Goal: Communication & Community: Answer question/provide support

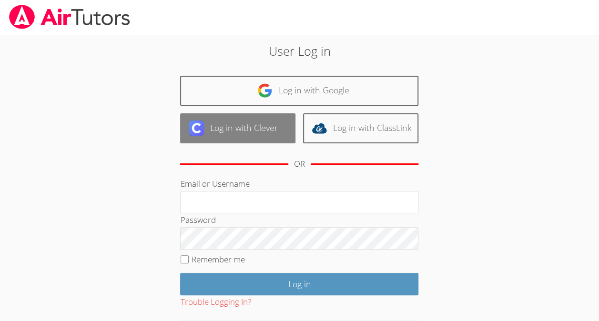
click at [210, 130] on link "Log in with Clever" at bounding box center [237, 128] width 115 height 30
click at [218, 121] on link "Log in with Clever" at bounding box center [237, 128] width 115 height 30
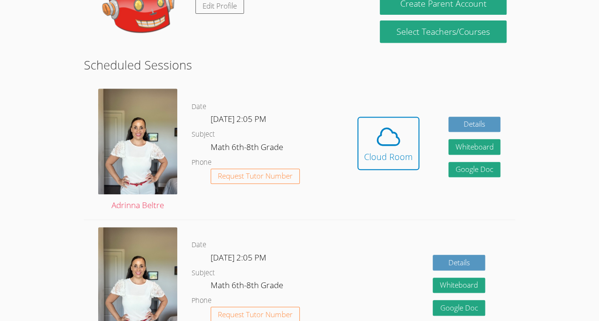
scroll to position [195, 0]
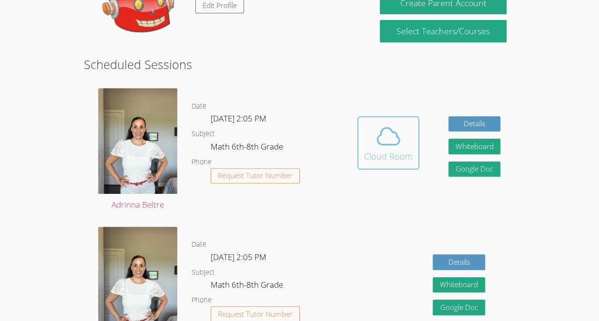
click at [385, 152] on div "Cloud Room" at bounding box center [388, 156] width 49 height 13
click at [376, 141] on icon at bounding box center [388, 136] width 27 height 27
click at [384, 137] on icon at bounding box center [388, 136] width 27 height 27
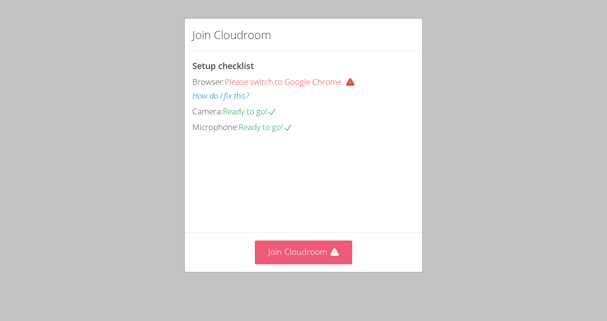
click at [306, 254] on button "Join Cloudroom" at bounding box center [304, 252] width 98 height 23
click at [297, 258] on button "Join Cloudroom" at bounding box center [304, 252] width 98 height 23
click at [293, 253] on button "Join Cloudroom" at bounding box center [304, 252] width 98 height 23
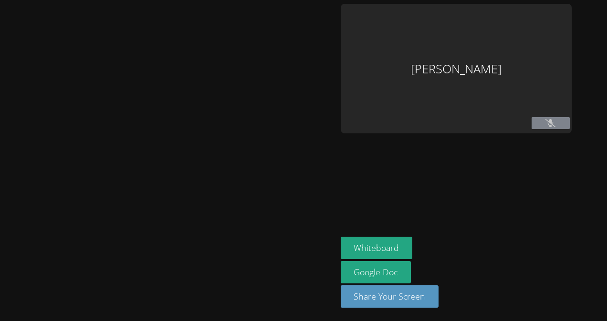
click at [545, 121] on icon at bounding box center [550, 123] width 10 height 8
click at [340, 253] on button "Whiteboard" at bounding box center [376, 248] width 72 height 22
click at [384, 206] on aside "Josseline Garcia Hernandez Whiteboard Google Doc Share Your Screen" at bounding box center [456, 160] width 238 height 321
click at [480, 171] on aside "Josseline Garcia Hernandez Whiteboard Google Doc Share Your Screen" at bounding box center [456, 160] width 238 height 321
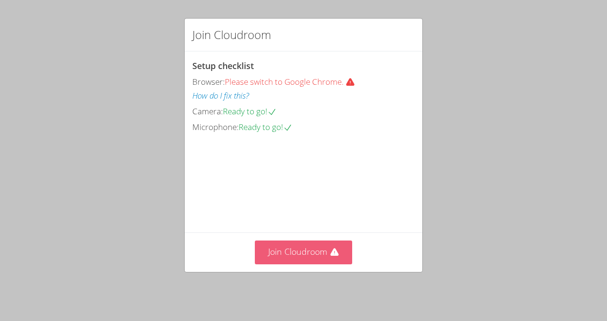
click at [307, 255] on button "Join Cloudroom" at bounding box center [304, 252] width 98 height 23
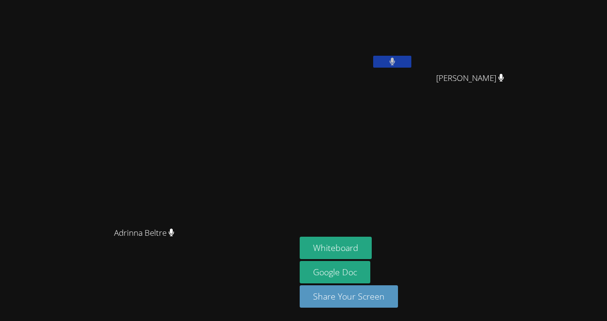
click at [395, 59] on icon at bounding box center [392, 62] width 6 height 8
click at [397, 65] on icon at bounding box center [392, 62] width 10 height 8
click at [395, 62] on icon at bounding box center [392, 62] width 6 height 8
click at [397, 65] on icon at bounding box center [392, 62] width 10 height 8
click at [411, 59] on button at bounding box center [392, 62] width 38 height 12
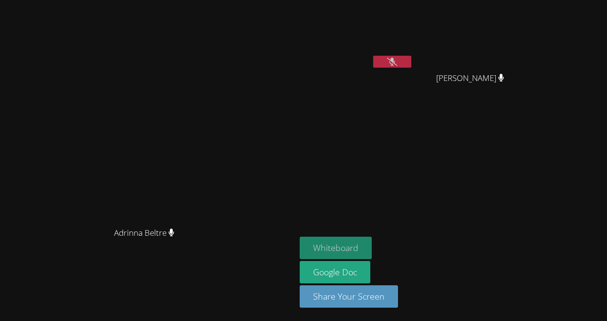
click at [371, 247] on button "Whiteboard" at bounding box center [335, 248] width 72 height 22
click at [397, 60] on icon at bounding box center [392, 62] width 10 height 8
click at [395, 60] on icon at bounding box center [392, 62] width 6 height 8
click at [397, 62] on icon at bounding box center [392, 62] width 10 height 8
click at [411, 65] on button at bounding box center [392, 62] width 38 height 12
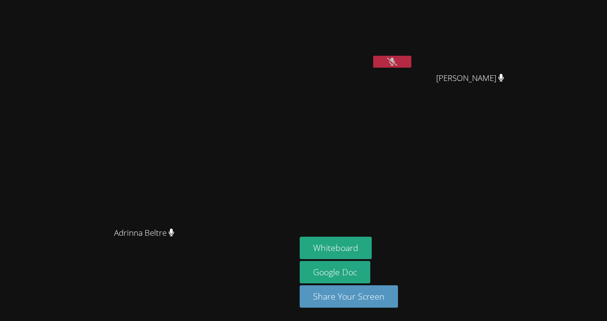
click at [411, 61] on button at bounding box center [392, 62] width 38 height 12
click at [411, 63] on button at bounding box center [392, 62] width 38 height 12
click at [411, 58] on button at bounding box center [392, 62] width 38 height 12
click at [395, 61] on icon at bounding box center [392, 62] width 6 height 8
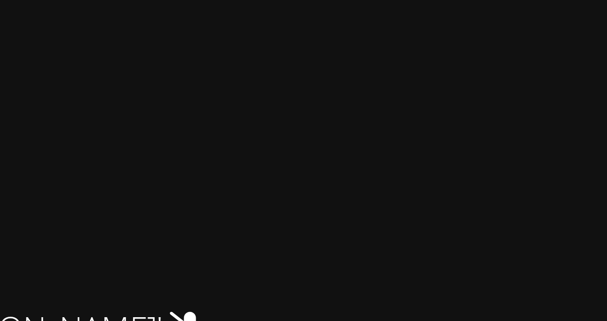
drag, startPoint x: 391, startPoint y: 144, endPoint x: 388, endPoint y: 148, distance: 5.4
click at [388, 148] on video at bounding box center [355, 142] width 113 height 64
drag, startPoint x: 449, startPoint y: 139, endPoint x: 401, endPoint y: 153, distance: 50.0
click at [401, 153] on video at bounding box center [355, 142] width 113 height 64
drag, startPoint x: 401, startPoint y: 149, endPoint x: 366, endPoint y: 152, distance: 35.4
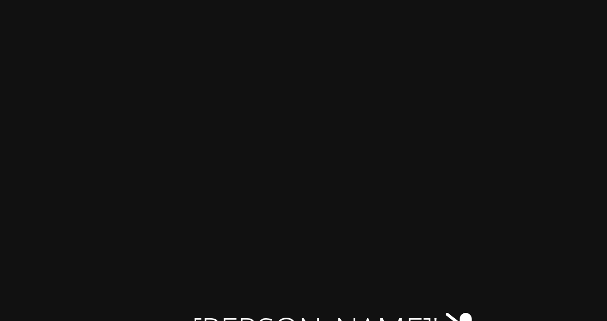
click at [366, 152] on div "Adrinna Beltre Adrinna Beltre Josseline Garcia Hernandez Henry Carranza Portill…" at bounding box center [303, 160] width 607 height 321
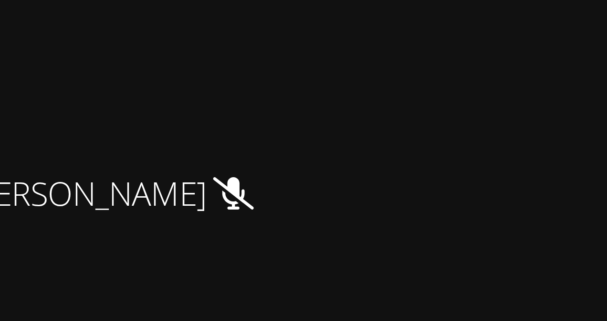
drag, startPoint x: 501, startPoint y: 45, endPoint x: 518, endPoint y: 45, distance: 17.2
click at [518, 45] on video at bounding box center [473, 36] width 113 height 64
drag, startPoint x: 494, startPoint y: 49, endPoint x: 503, endPoint y: 50, distance: 8.7
click at [503, 50] on video at bounding box center [473, 36] width 113 height 64
click at [494, 42] on video at bounding box center [473, 36] width 113 height 64
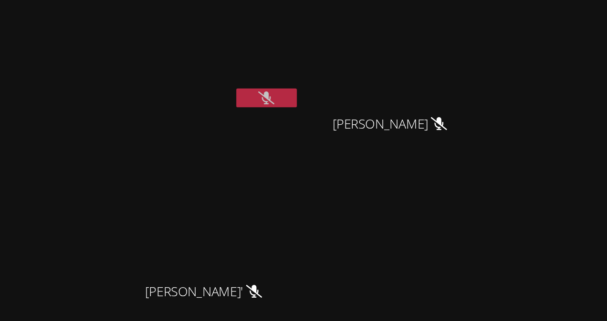
click at [397, 60] on icon at bounding box center [392, 62] width 10 height 8
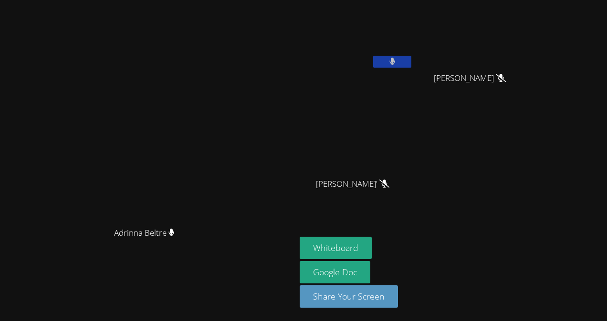
click at [395, 65] on icon at bounding box center [392, 62] width 6 height 8
drag, startPoint x: 457, startPoint y: 62, endPoint x: 409, endPoint y: 84, distance: 53.1
click at [409, 84] on div "[PERSON_NAME]" at bounding box center [355, 55] width 113 height 102
click at [397, 59] on icon at bounding box center [392, 62] width 10 height 8
click at [395, 64] on icon at bounding box center [392, 62] width 6 height 8
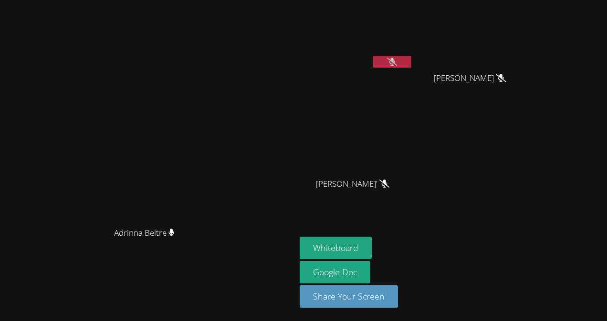
click at [396, 205] on div "Jordi Garcia-Aguare'" at bounding box center [355, 193] width 113 height 38
click at [413, 166] on video at bounding box center [355, 142] width 113 height 64
click at [413, 139] on video at bounding box center [355, 142] width 113 height 64
click at [394, 149] on video at bounding box center [355, 142] width 113 height 64
drag, startPoint x: 493, startPoint y: 102, endPoint x: 606, endPoint y: 139, distance: 119.0
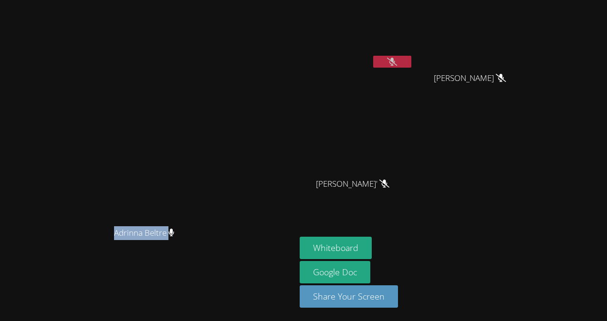
click at [606, 139] on html "Adrinna Beltre Adrinna Beltre Josseline Garcia Hernandez Henry Carranza Portill…" at bounding box center [303, 160] width 607 height 321
click at [503, 129] on div "Josseline Garcia Hernandez Henry Carranza Portillo Henry Carranza Portillo Jord…" at bounding box center [414, 108] width 231 height 208
click at [411, 56] on button at bounding box center [392, 62] width 38 height 12
click at [397, 63] on icon at bounding box center [392, 62] width 10 height 8
click at [411, 60] on button at bounding box center [392, 62] width 38 height 12
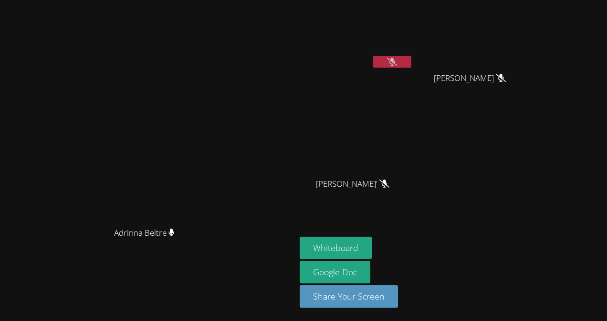
click at [397, 63] on icon at bounding box center [392, 62] width 10 height 8
click at [411, 58] on button at bounding box center [392, 62] width 38 height 12
click at [411, 56] on button at bounding box center [392, 62] width 38 height 12
click at [411, 58] on button at bounding box center [392, 62] width 38 height 12
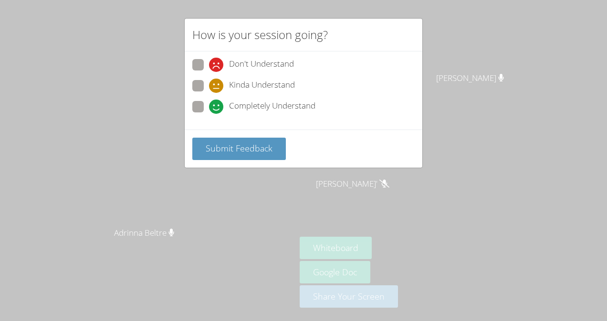
click at [212, 100] on icon at bounding box center [216, 107] width 14 height 14
click at [212, 101] on input "Completely Understand" at bounding box center [213, 105] width 8 height 8
radio input "true"
click at [242, 140] on button "Submit Feedback" at bounding box center [238, 149] width 93 height 22
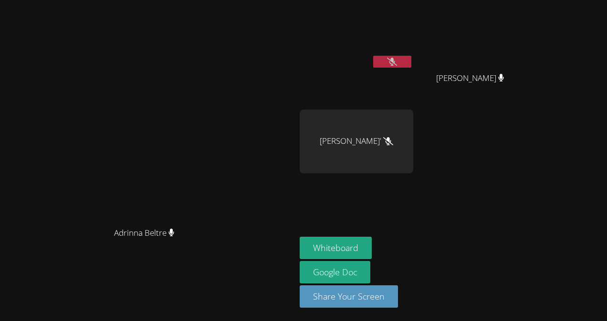
click at [411, 66] on button at bounding box center [392, 62] width 38 height 12
click at [395, 65] on icon at bounding box center [392, 62] width 6 height 8
click at [397, 64] on icon at bounding box center [392, 62] width 10 height 8
click at [411, 61] on button at bounding box center [392, 62] width 38 height 12
